Goal: Use online tool/utility

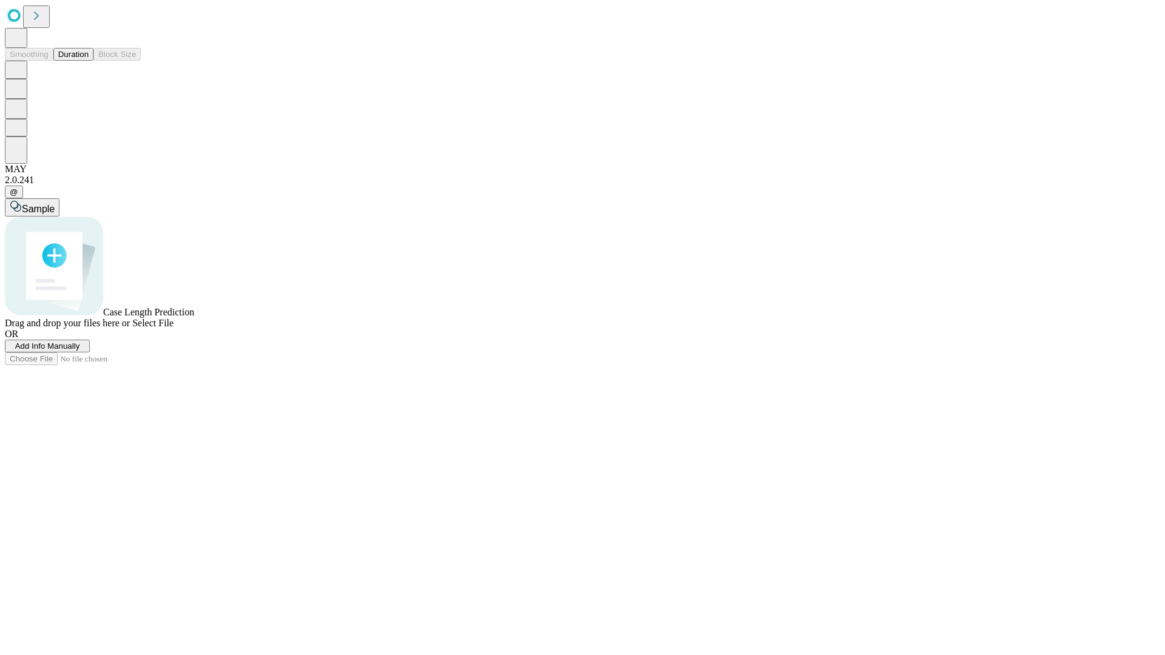
click at [80, 351] on span "Add Info Manually" at bounding box center [47, 345] width 65 height 9
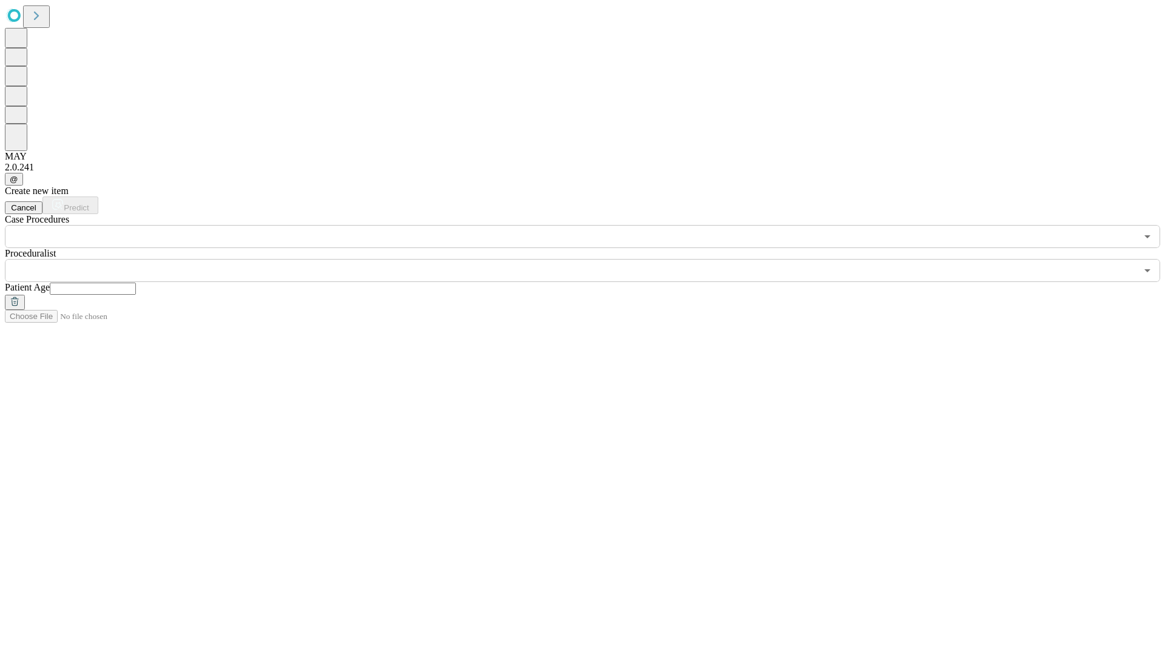
click at [136, 283] on input "text" at bounding box center [93, 289] width 86 height 12
type input "**"
click at [591, 259] on input "text" at bounding box center [570, 270] width 1131 height 23
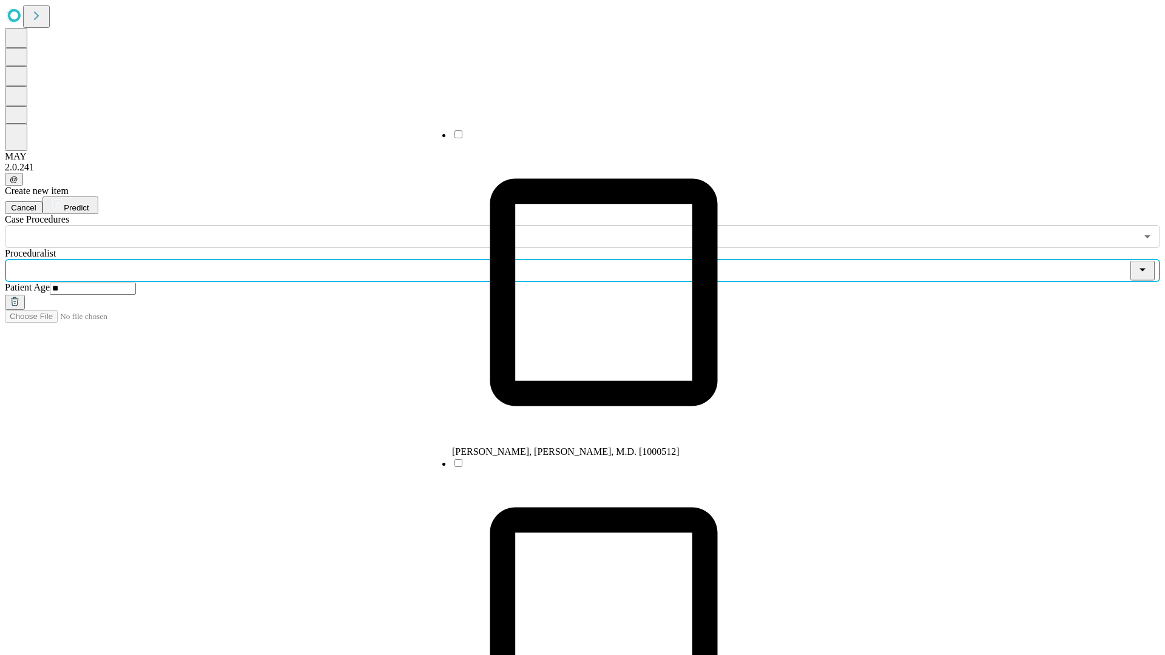
click at [591, 139] on li "[PERSON_NAME], [PERSON_NAME], M.D. [1000512]" at bounding box center [603, 293] width 303 height 329
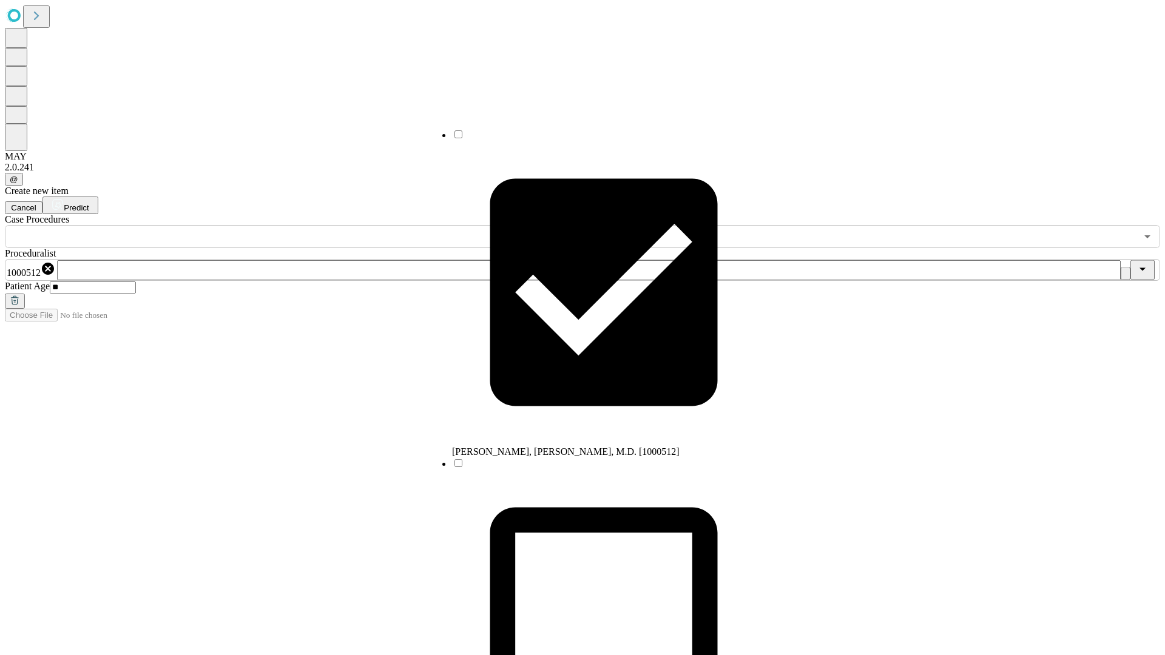
click at [255, 225] on input "text" at bounding box center [570, 236] width 1131 height 23
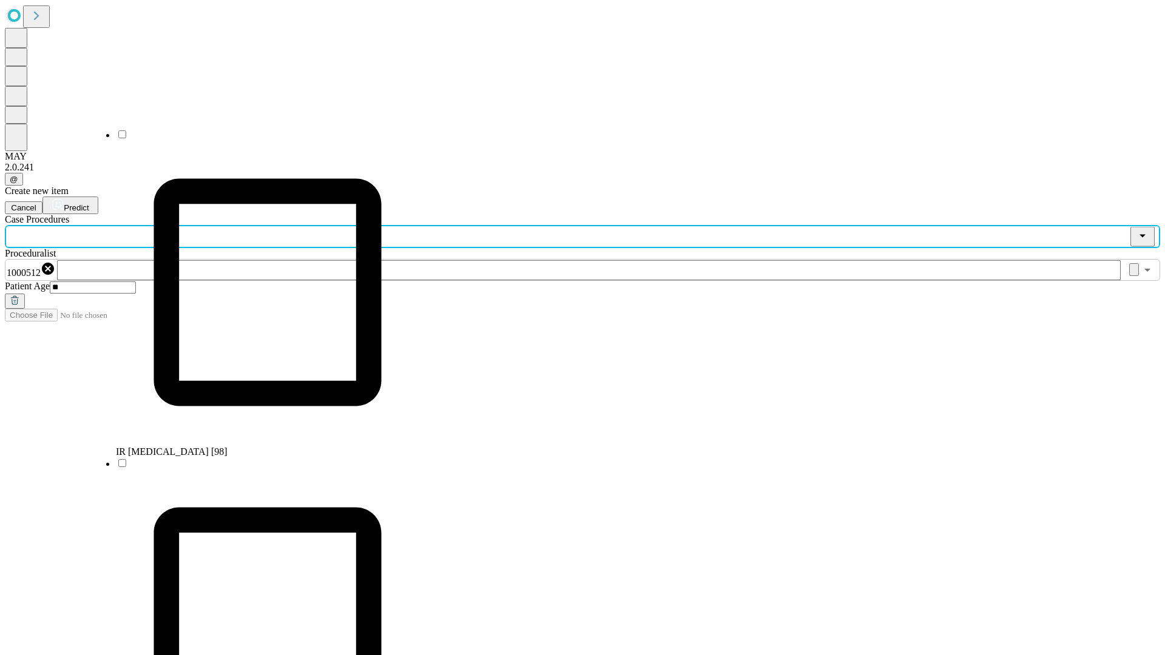
click at [255, 139] on li "IR [MEDICAL_DATA] [98]" at bounding box center [267, 293] width 303 height 329
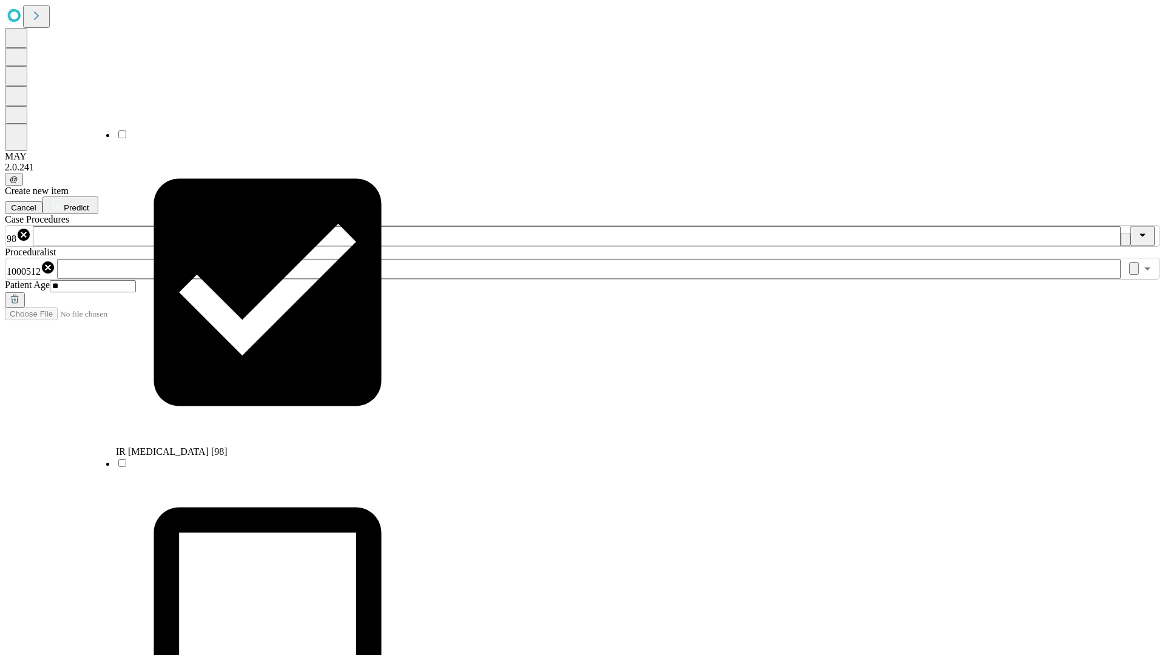
click at [89, 203] on span "Predict" at bounding box center [76, 207] width 25 height 9
